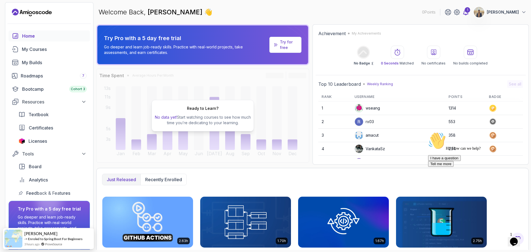
click at [462, 9] on icon at bounding box center [465, 12] width 7 height 7
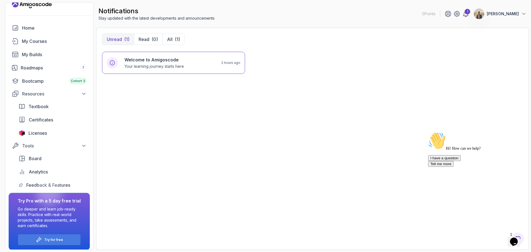
scroll to position [12, 0]
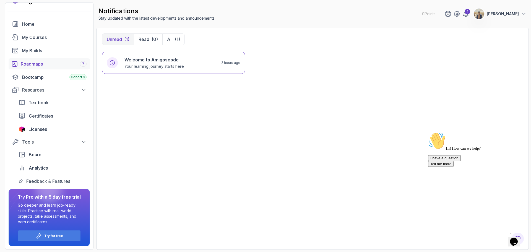
click at [52, 64] on div "Roadmaps 7" at bounding box center [54, 64] width 66 height 7
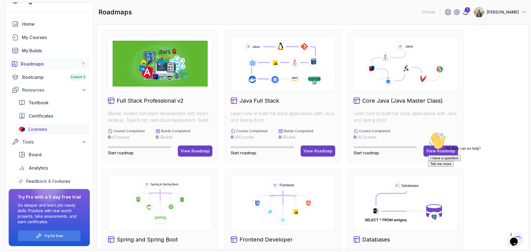
click at [46, 129] on span "Licenses" at bounding box center [37, 129] width 19 height 7
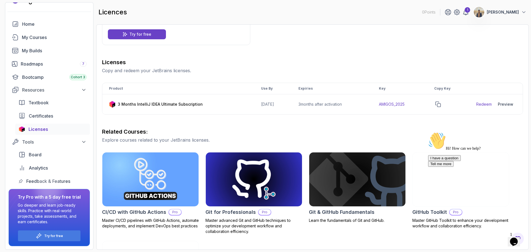
scroll to position [55, 0]
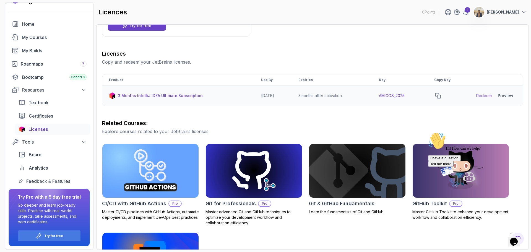
click at [508, 97] on div "Preview" at bounding box center [505, 96] width 15 height 6
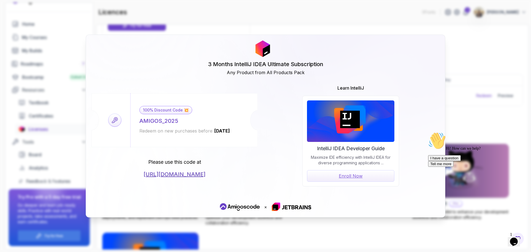
click at [481, 77] on div "3 Months IntelliJ IDEA Ultimate Subscription Any Product from All Products Pack…" at bounding box center [265, 126] width 531 height 252
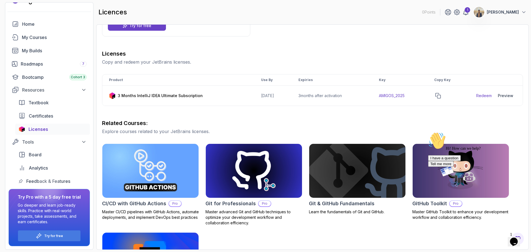
click at [504, 12] on p "[PERSON_NAME]" at bounding box center [503, 12] width 32 height 6
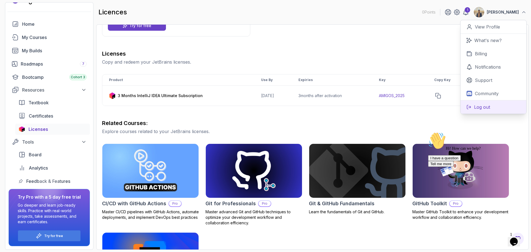
click at [485, 105] on p "Log out" at bounding box center [482, 107] width 16 height 7
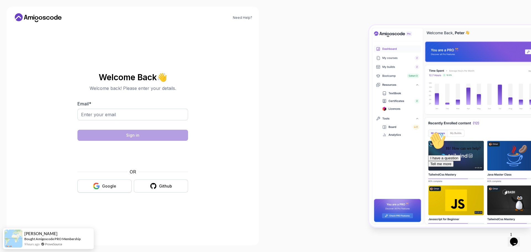
click at [120, 185] on button "Google" at bounding box center [104, 185] width 54 height 13
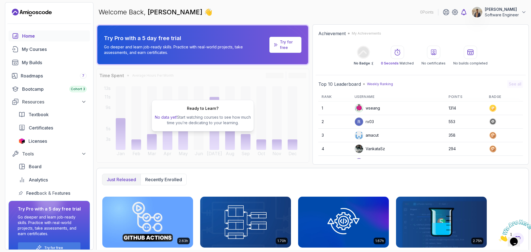
click at [460, 13] on icon at bounding box center [463, 12] width 7 height 7
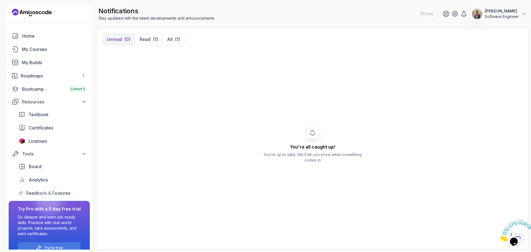
click at [485, 14] on p "Software Engineer" at bounding box center [502, 17] width 34 height 6
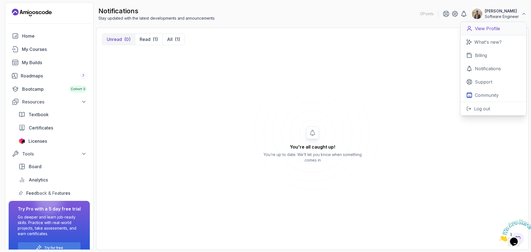
click at [485, 27] on p "View Profile" at bounding box center [487, 28] width 25 height 7
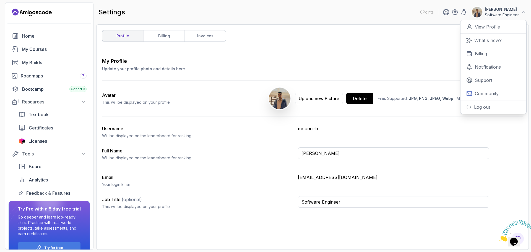
click at [279, 165] on div "My Profile Update your profile photo and details here. Save Avatar This will be…" at bounding box center [312, 135] width 421 height 156
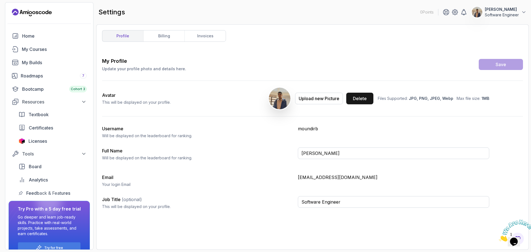
click at [365, 100] on div "Delete" at bounding box center [360, 98] width 14 height 7
click at [321, 179] on p "moundir.belbachir@gmail.com" at bounding box center [393, 177] width 191 height 7
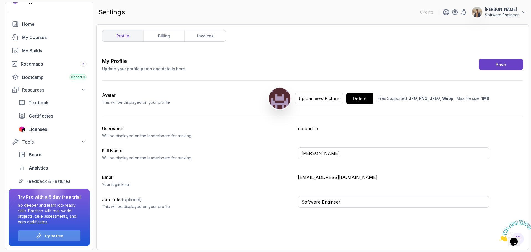
click at [61, 233] on div "Try for free" at bounding box center [49, 235] width 62 height 11
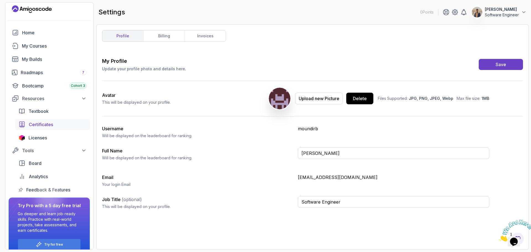
scroll to position [0, 0]
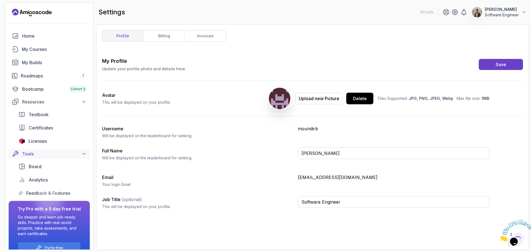
click at [84, 150] on button "Tools" at bounding box center [49, 154] width 81 height 10
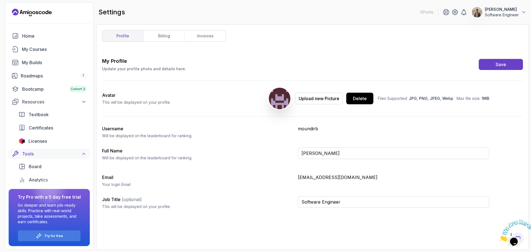
click at [84, 150] on button "Tools" at bounding box center [49, 154] width 81 height 10
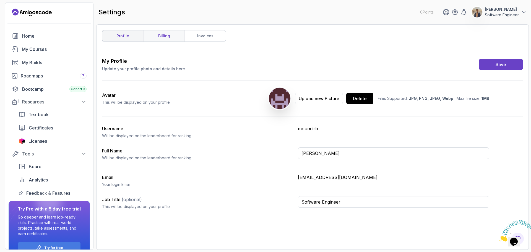
click at [156, 41] on link "billing" at bounding box center [163, 35] width 41 height 11
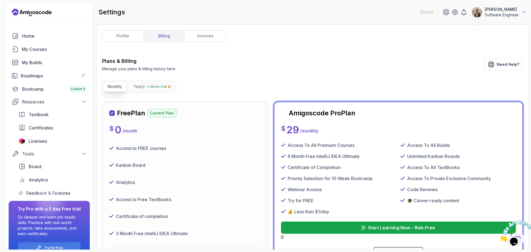
click at [200, 37] on link "invoices" at bounding box center [204, 35] width 41 height 11
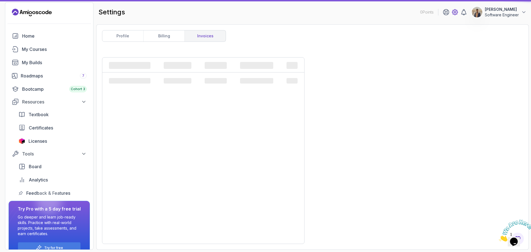
click at [454, 13] on icon at bounding box center [455, 12] width 2 height 2
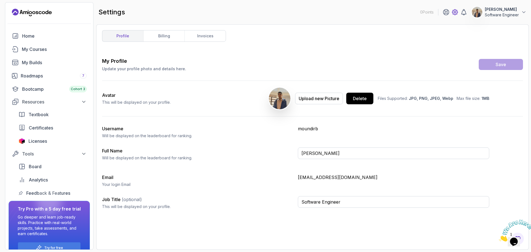
click at [451, 11] on icon at bounding box center [454, 12] width 7 height 7
click at [516, 237] on img at bounding box center [516, 231] width 34 height 22
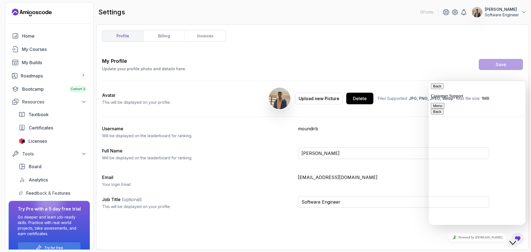
click at [429, 81] on textarea at bounding box center [429, 81] width 0 height 0
type textarea "how to delete acount"
click at [296, 133] on div "Username Will be displayed on the leaderboard for ranking. moundirb" at bounding box center [295, 131] width 387 height 13
click at [514, 11] on p "Moundir BELBACHIR" at bounding box center [502, 10] width 34 height 6
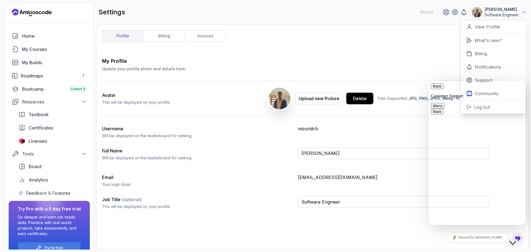
click at [444, 103] on button "Menu" at bounding box center [438, 106] width 14 height 6
click at [488, 83] on div "Back Customer Support Menu Change Name Email transcript Sound Off Pop out widge…" at bounding box center [477, 104] width 92 height 42
click at [481, 80] on p "Support" at bounding box center [483, 80] width 17 height 7
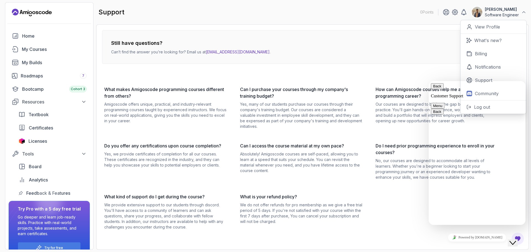
click at [262, 72] on div "Still have questions? Can’t find the answer you’re looking for? Email us at hel…" at bounding box center [301, 130] width 398 height 200
click at [433, 89] on button "Back" at bounding box center [437, 86] width 13 height 6
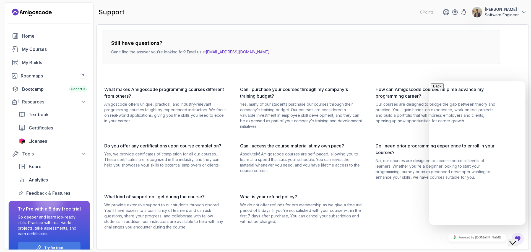
drag, startPoint x: 447, startPoint y: 223, endPoint x: 451, endPoint y: 221, distance: 4.7
drag, startPoint x: 526, startPoint y: 244, endPoint x: 2, endPoint y: 9, distance: 573.9
click at [526, 244] on div "Still have questions? Can’t find the answer you’re looking for? Email us at hel…" at bounding box center [312, 136] width 432 height 225
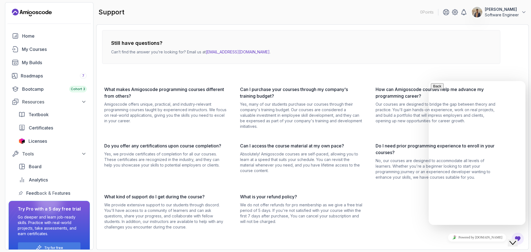
click at [510, 239] on div "Close Chat This icon closes the chat window." at bounding box center [512, 242] width 7 height 7
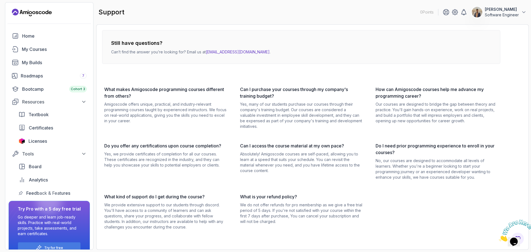
click at [491, 15] on p "Software Engineer" at bounding box center [502, 15] width 34 height 6
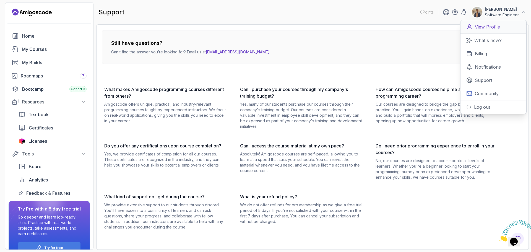
click at [487, 26] on p "View Profile" at bounding box center [487, 26] width 25 height 7
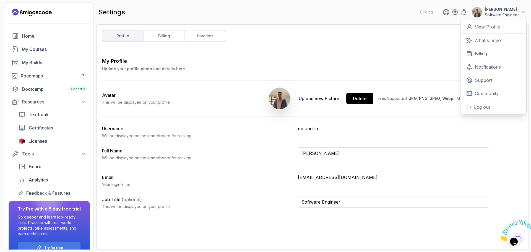
click at [373, 122] on div "My Profile Update your profile photo and details here. Save Avatar This will be…" at bounding box center [312, 135] width 421 height 156
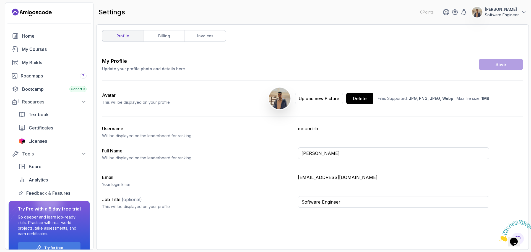
click at [518, 14] on p "Software Engineer" at bounding box center [502, 15] width 34 height 6
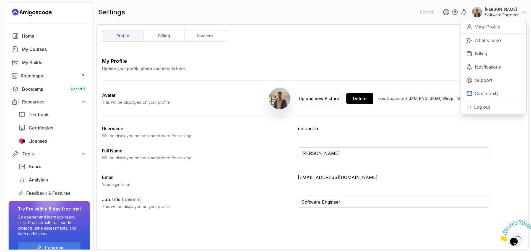
click at [335, 46] on div "profile billing invoices My Profile Update your profile photo and details here.…" at bounding box center [312, 137] width 421 height 214
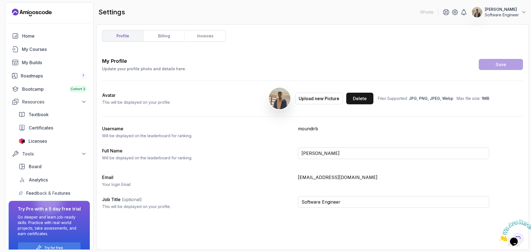
click at [360, 100] on div "Delete" at bounding box center [360, 98] width 14 height 7
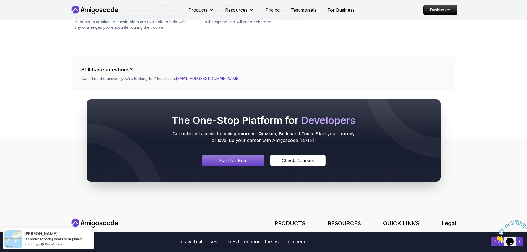
scroll to position [333, 0]
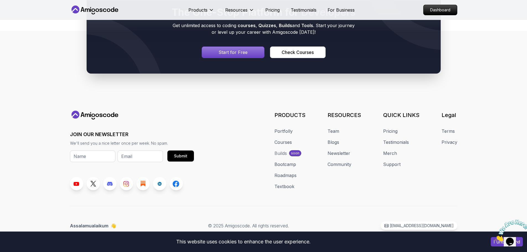
drag, startPoint x: 458, startPoint y: 141, endPoint x: 452, endPoint y: 141, distance: 6.4
click at [457, 141] on footer "JOIN OUR NEWSLETTER We'll send you a nice letter once per week. No spam. Submit…" at bounding box center [263, 141] width 527 height 221
click at [452, 141] on link "Privacy" at bounding box center [449, 142] width 16 height 7
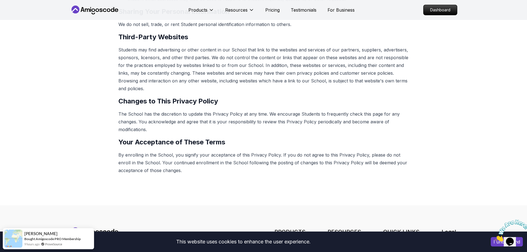
scroll to position [249, 0]
